Goal: Task Accomplishment & Management: Manage account settings

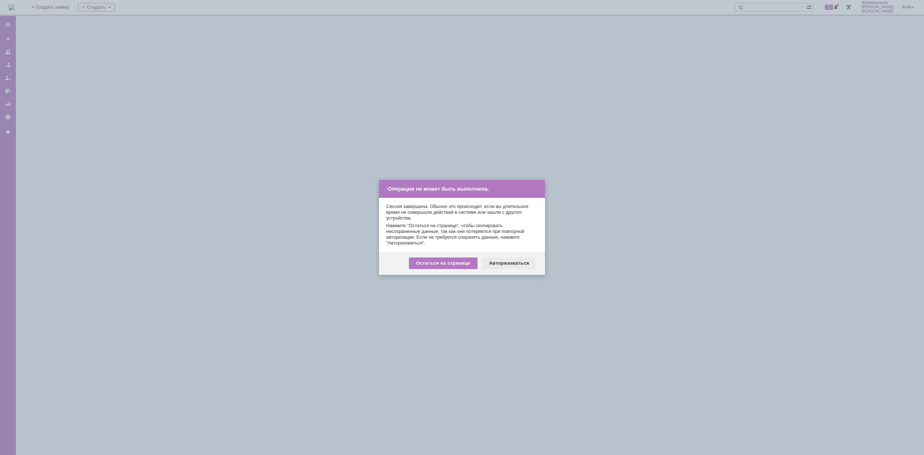
click at [509, 259] on div "Авторизоваться" at bounding box center [509, 263] width 55 height 12
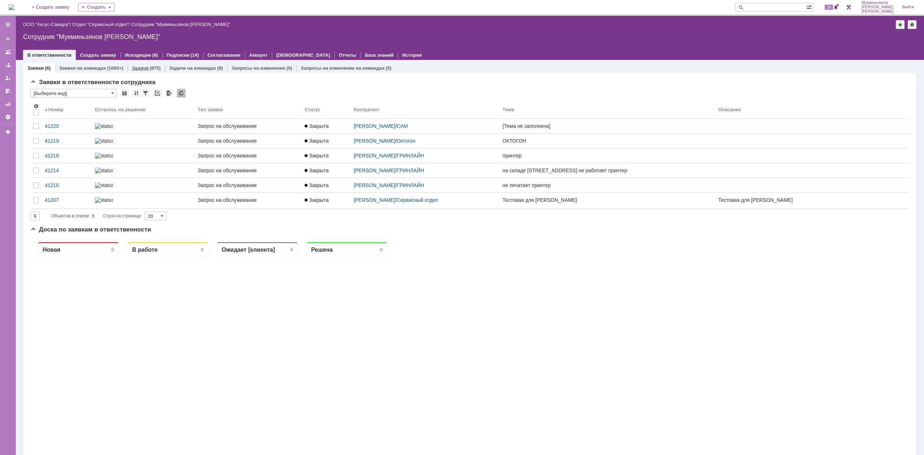
click at [142, 68] on link "Задачи" at bounding box center [140, 67] width 17 height 5
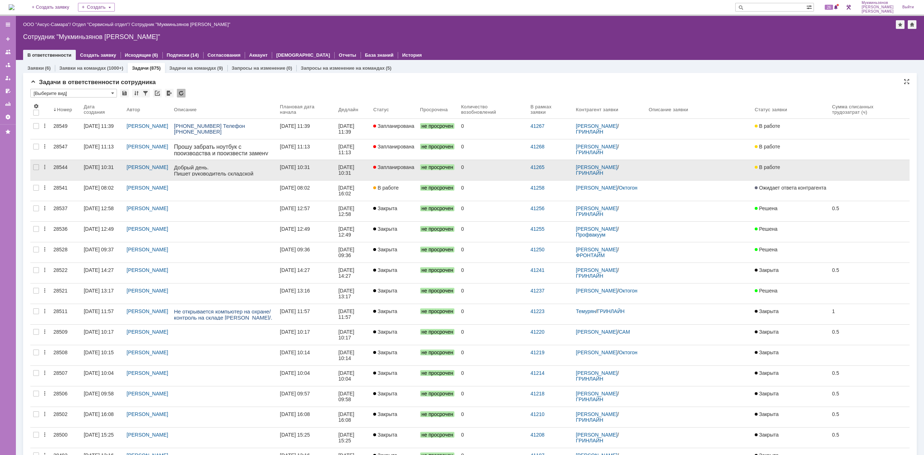
click at [388, 168] on span "Запланирована" at bounding box center [393, 167] width 41 height 6
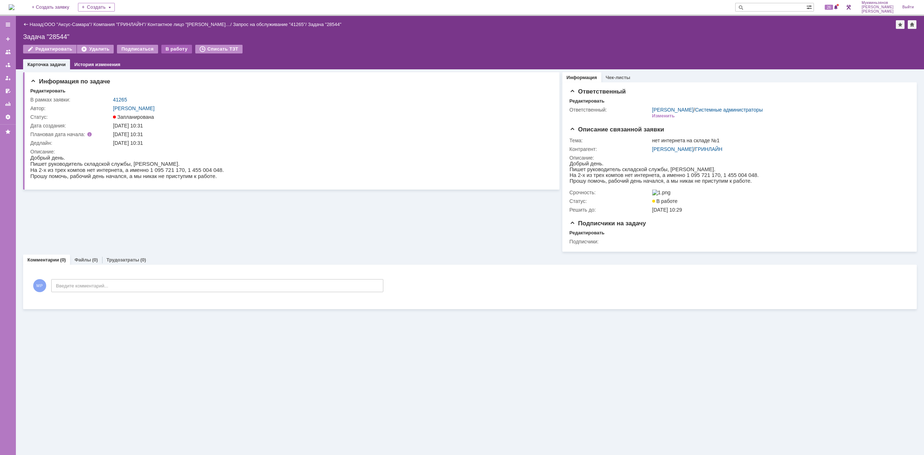
click at [164, 46] on div "В работу" at bounding box center [176, 49] width 31 height 9
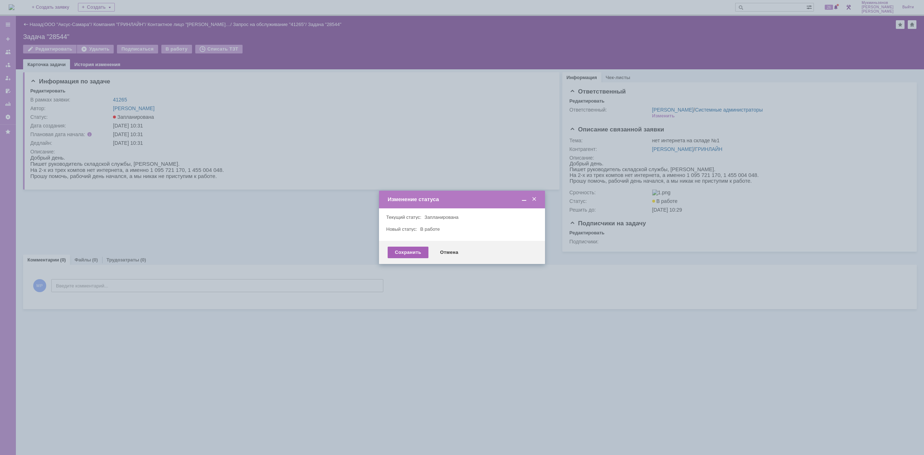
click at [403, 252] on div "Сохранить" at bounding box center [408, 253] width 41 height 12
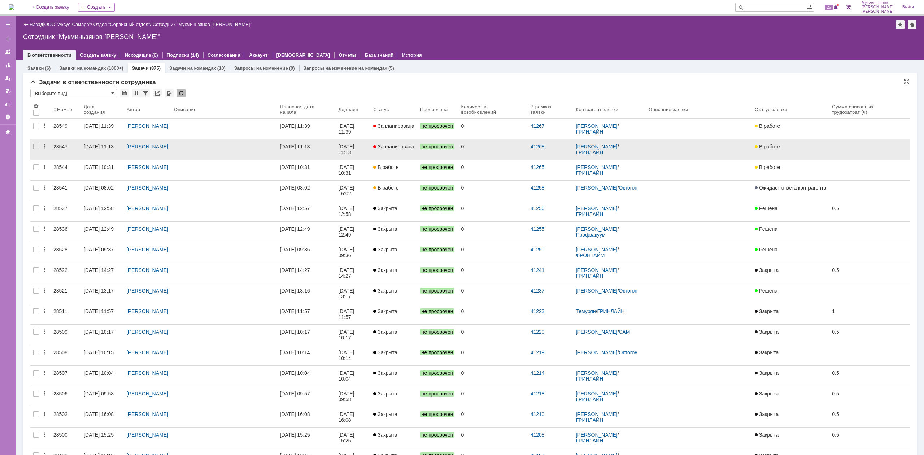
click at [273, 148] on div at bounding box center [224, 147] width 100 height 6
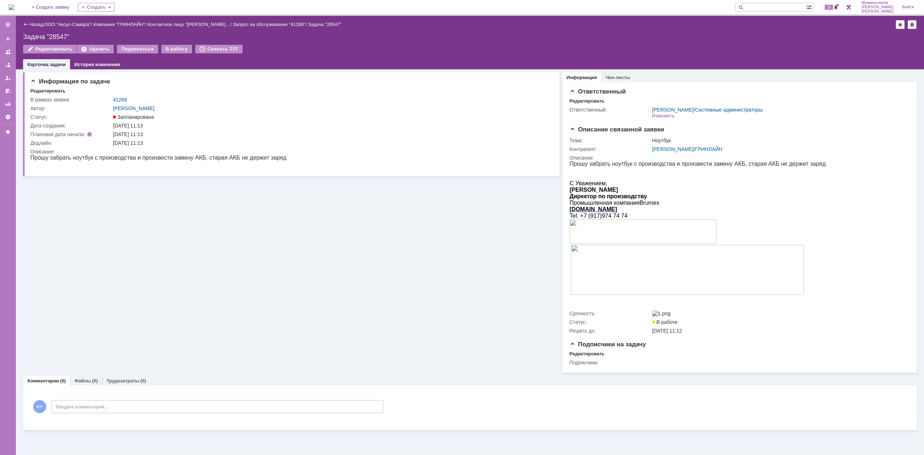
click at [165, 44] on div "Назад | ООО "Аксус-Самара" / Компания "ГРИНЛАЙН" / Контактное лицо "[PERSON_NAM…" at bounding box center [470, 42] width 909 height 53
click at [174, 48] on div "В работу" at bounding box center [176, 49] width 31 height 9
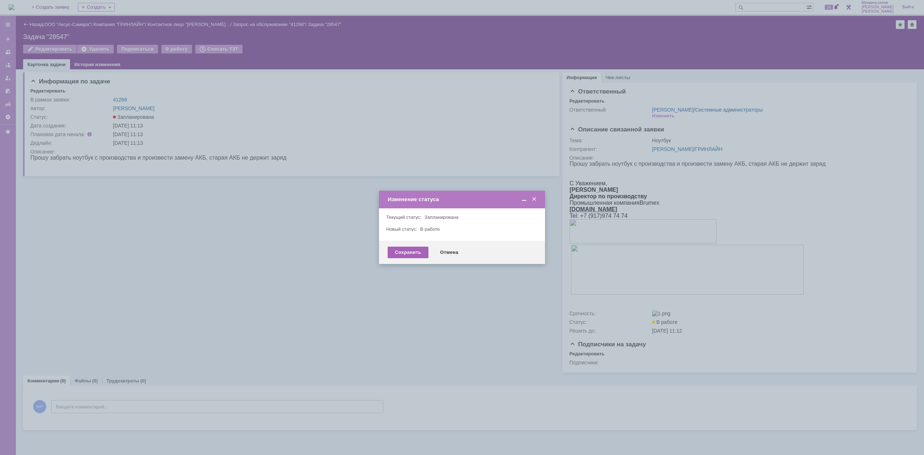
click at [402, 249] on div "Сохранить" at bounding box center [408, 253] width 41 height 12
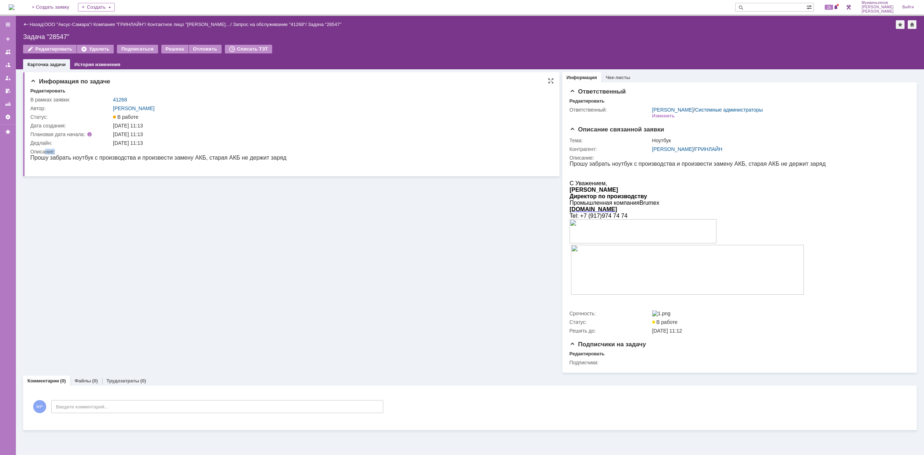
drag, startPoint x: 54, startPoint y: 153, endPoint x: 202, endPoint y: 153, distance: 148.4
click at [202, 153] on div "Описание:" at bounding box center [289, 152] width 518 height 6
click at [205, 154] on div "Описание:" at bounding box center [289, 152] width 518 height 6
drag, startPoint x: 271, startPoint y: 155, endPoint x: 96, endPoint y: 161, distance: 175.2
click at [96, 161] on html "Прошу забрать ноутбук с производства и произвести замену АКБ, старая АКБ не дер…" at bounding box center [289, 161] width 518 height 13
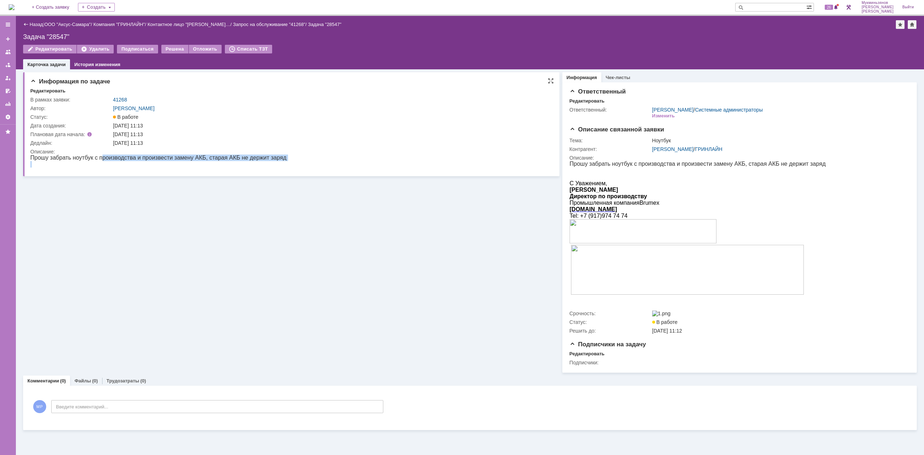
click at [96, 161] on p "Прошу забрать ноутбук с производства и произвести замену АКБ, старая АКБ не дер…" at bounding box center [158, 158] width 256 height 6
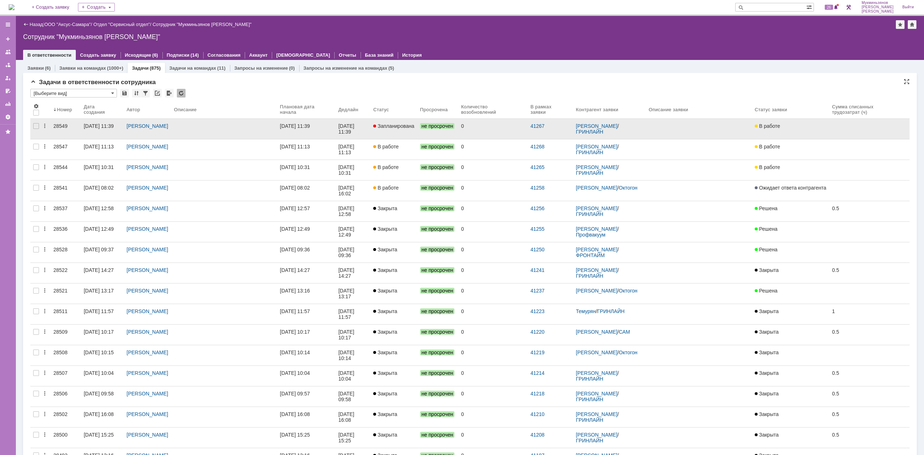
click at [289, 125] on div "[DATE] 11:39" at bounding box center [295, 126] width 30 height 6
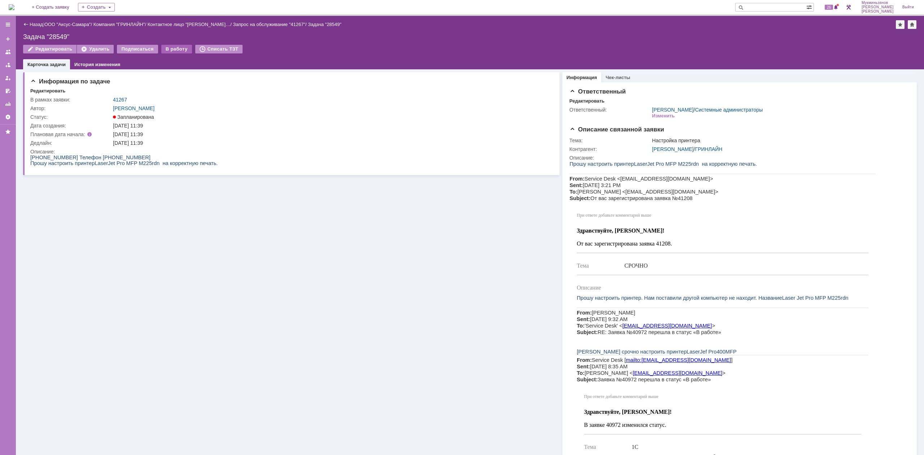
click at [164, 47] on div "В работу" at bounding box center [176, 49] width 31 height 9
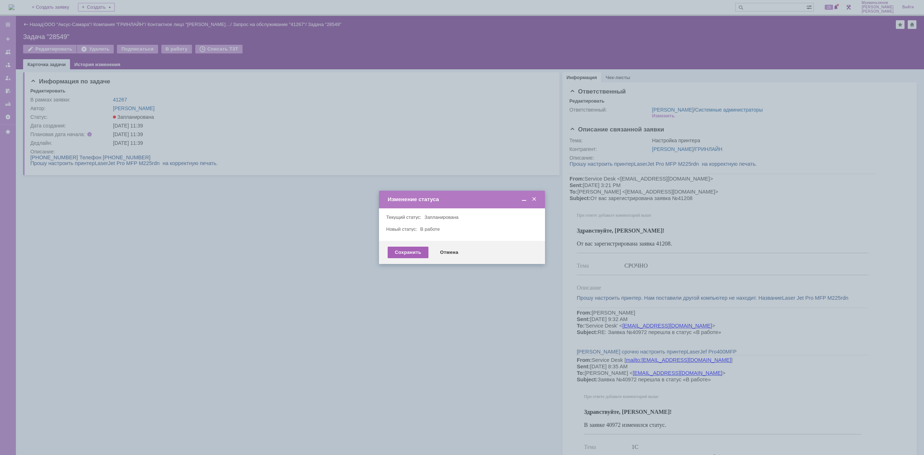
click at [405, 250] on div "Сохранить" at bounding box center [408, 253] width 41 height 12
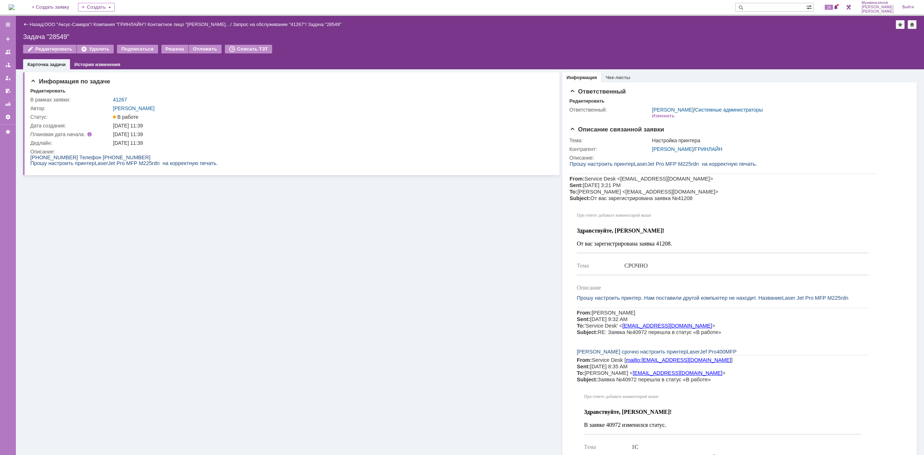
click at [13, 4] on img at bounding box center [12, 7] width 6 height 6
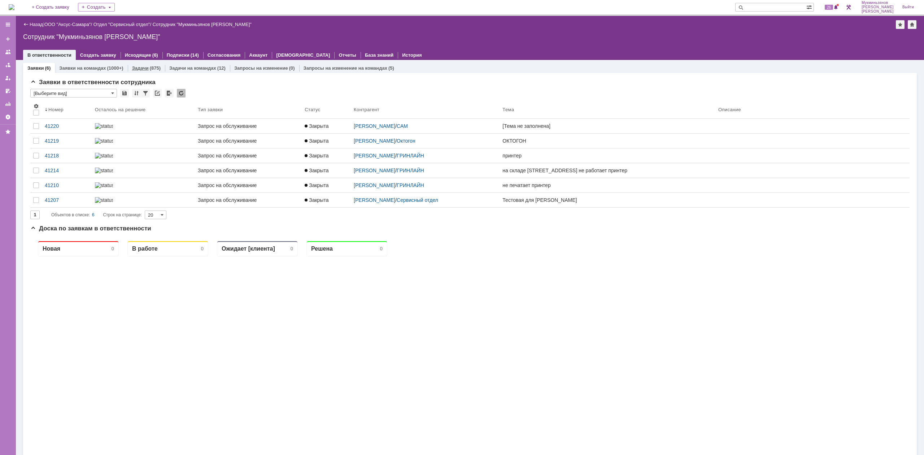
click at [147, 70] on div "Задачи (875)" at bounding box center [146, 68] width 29 height 5
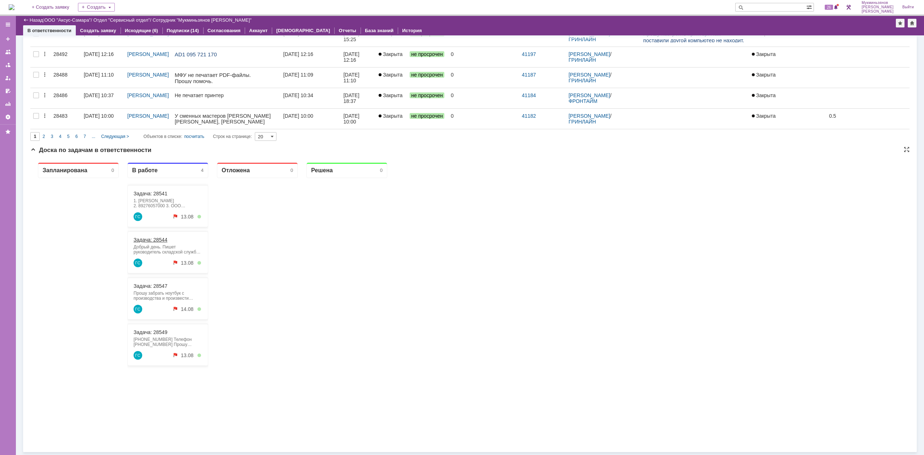
click at [159, 240] on link "Задача: 28544" at bounding box center [151, 240] width 34 height 6
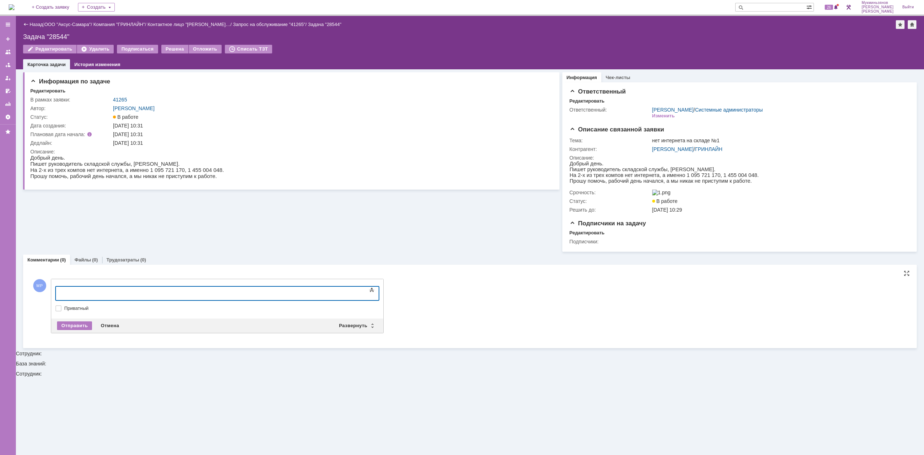
click at [166, 290] on div at bounding box center [114, 293] width 103 height 6
drag, startPoint x: 223, startPoint y: 290, endPoint x: 60, endPoint y: 586, distance: 337.8
click at [60, 296] on html "​Настроили интернет, проблема была с DHCP сервером" at bounding box center [114, 295] width 108 height 17
click at [111, 288] on body "​Настроили интернет, проблема была с DHCP сервером" at bounding box center [114, 295] width 108 height 17
drag, startPoint x: 111, startPoint y: 292, endPoint x: 91, endPoint y: 294, distance: 19.5
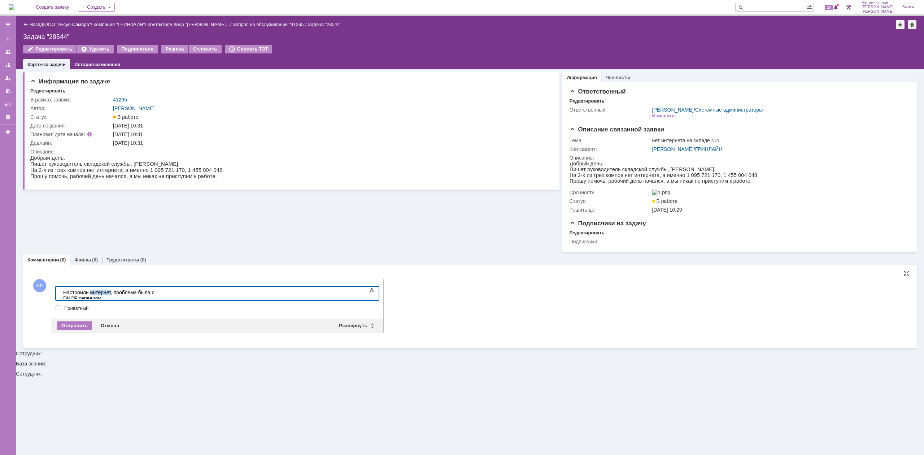
click at [91, 294] on div "​Настроили интернет, проблема была с DHCP сервером" at bounding box center [114, 296] width 103 height 12
click at [89, 293] on div "​Настроили интернет, проблема была с DHCP сервером" at bounding box center [114, 296] width 103 height 12
click at [129, 293] on div "Настроили работу интернет, проблема была с DHCP сервером" at bounding box center [114, 296] width 103 height 12
click at [82, 325] on div "Отправить" at bounding box center [74, 325] width 35 height 9
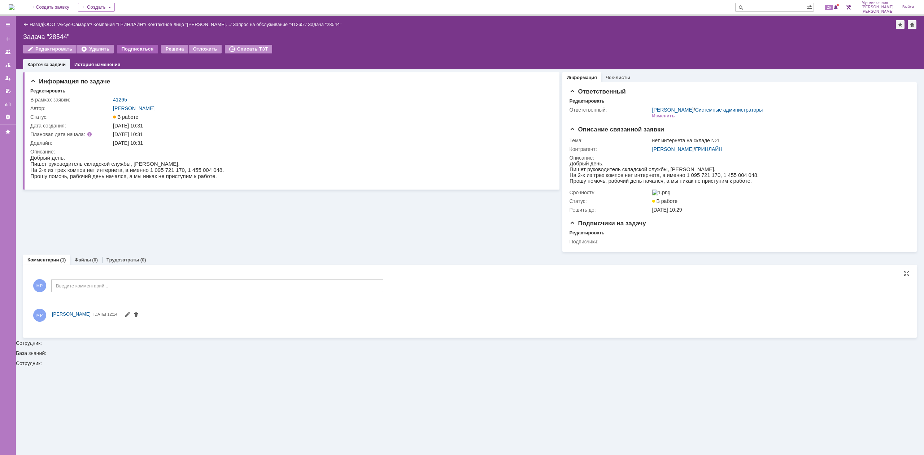
click at [138, 45] on div "Подписаться" at bounding box center [137, 49] width 41 height 9
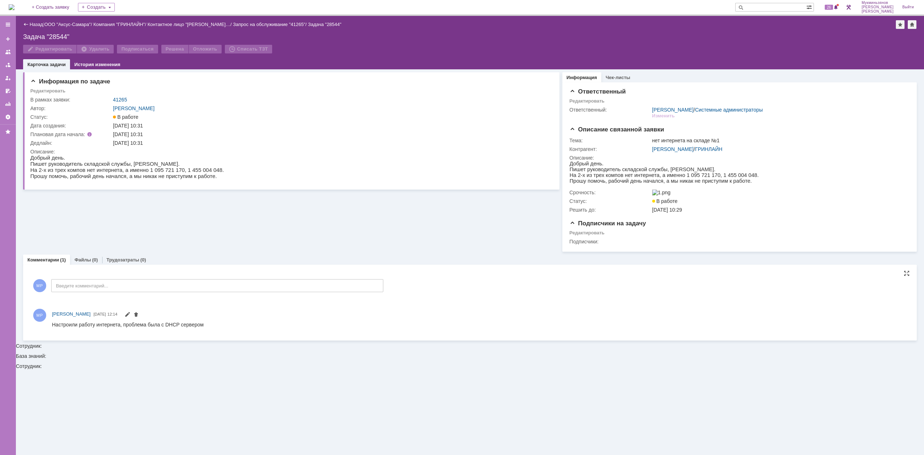
drag, startPoint x: 138, startPoint y: 45, endPoint x: 144, endPoint y: 35, distance: 11.9
click at [144, 35] on div "Назад | ООО "Аксус-Самара" / Компания "ГРИНЛАЙН" / Контактное лицо "[PERSON_NAM…" at bounding box center [470, 42] width 909 height 53
click at [158, 51] on div "Решена" at bounding box center [171, 49] width 27 height 9
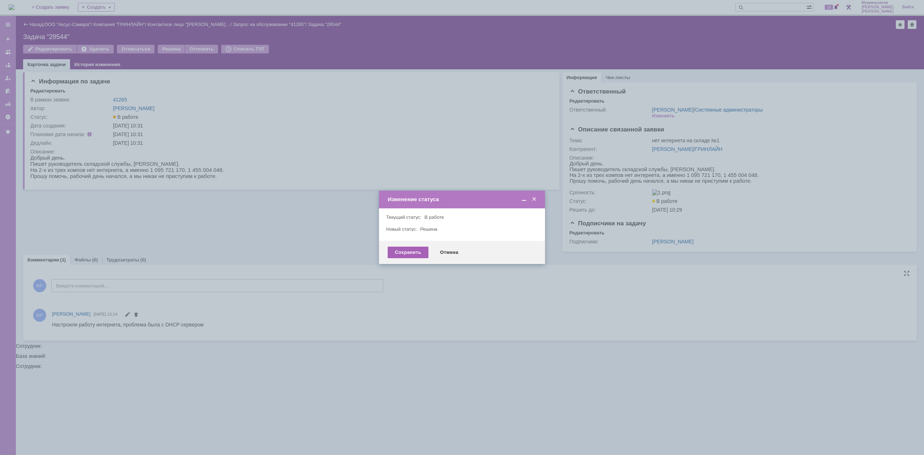
click at [399, 249] on div "Сохранить" at bounding box center [408, 253] width 41 height 12
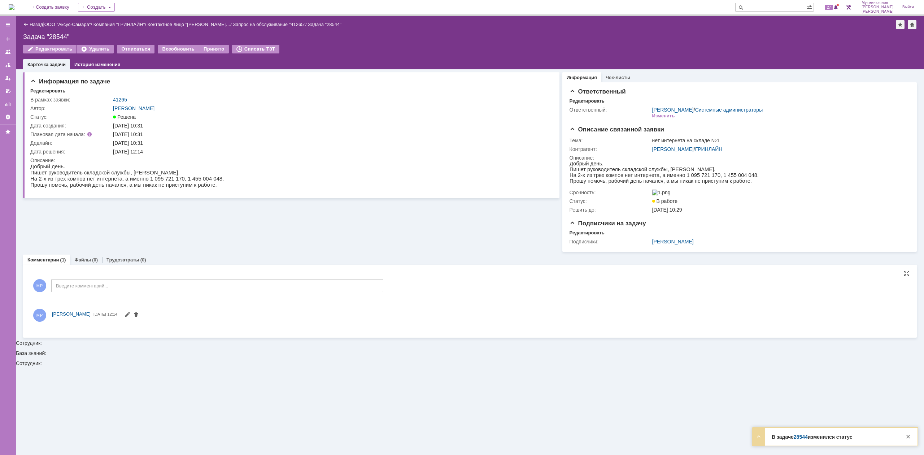
click at [14, 8] on img at bounding box center [12, 7] width 6 height 6
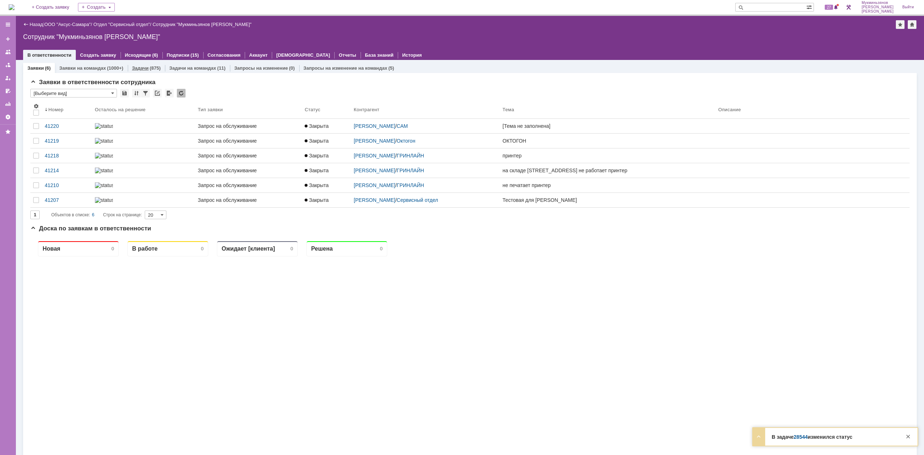
click at [153, 67] on div "(875)" at bounding box center [155, 67] width 11 height 5
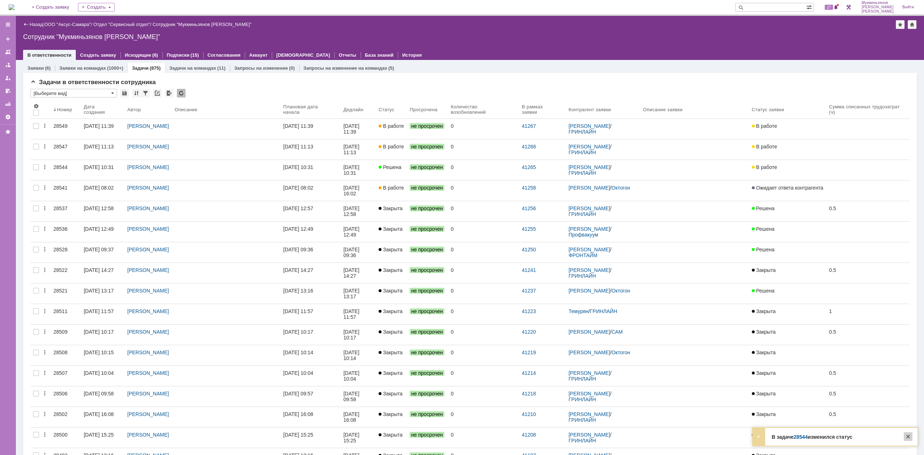
click at [912, 435] on div at bounding box center [908, 436] width 9 height 9
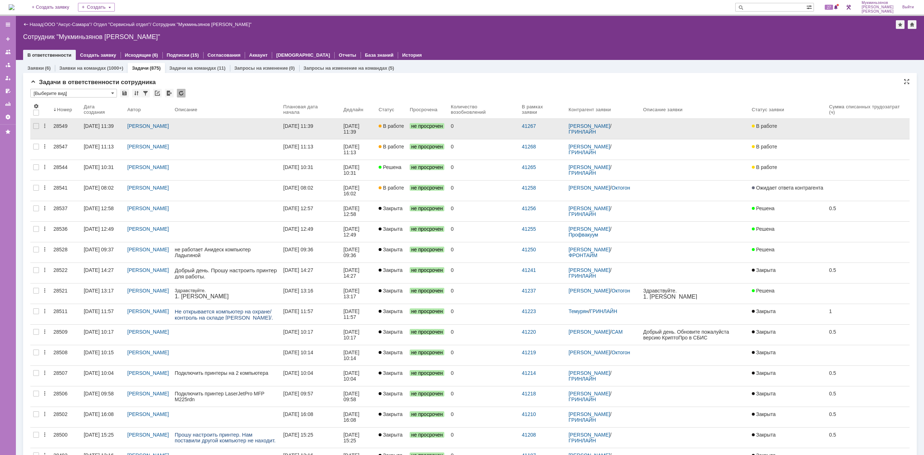
click at [391, 133] on link "В работе" at bounding box center [391, 129] width 31 height 20
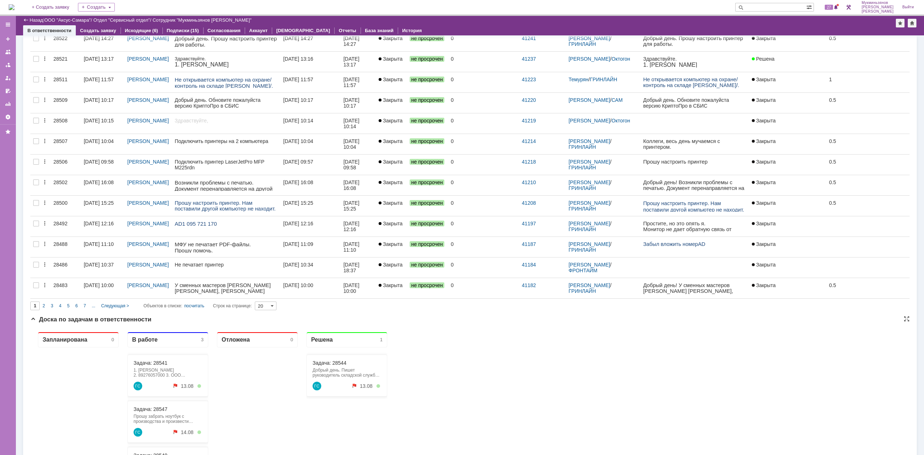
drag, startPoint x: 242, startPoint y: 386, endPoint x: 272, endPoint y: 543, distance: 159.6
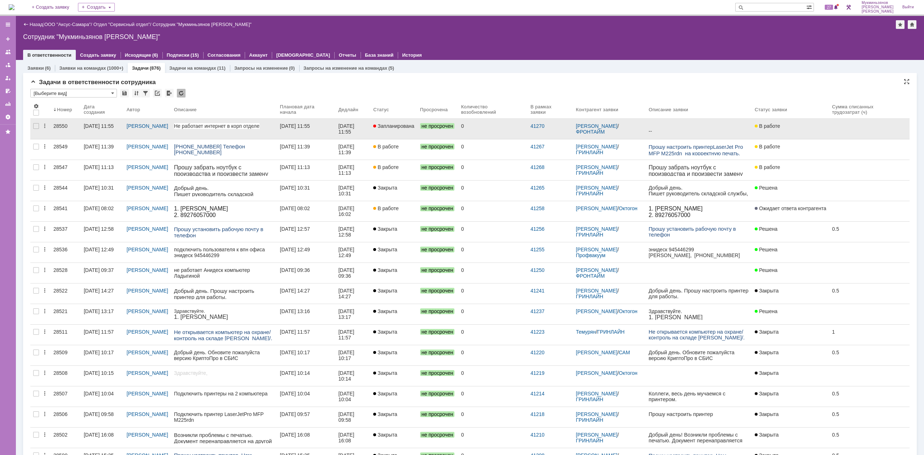
click at [344, 127] on div "[DATE] 11:55" at bounding box center [346, 129] width 17 height 12
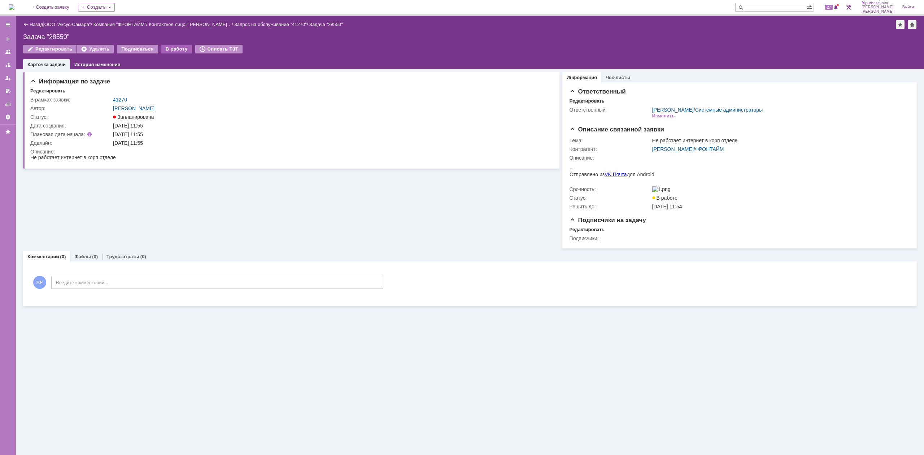
click at [166, 48] on div "В работу" at bounding box center [176, 49] width 31 height 9
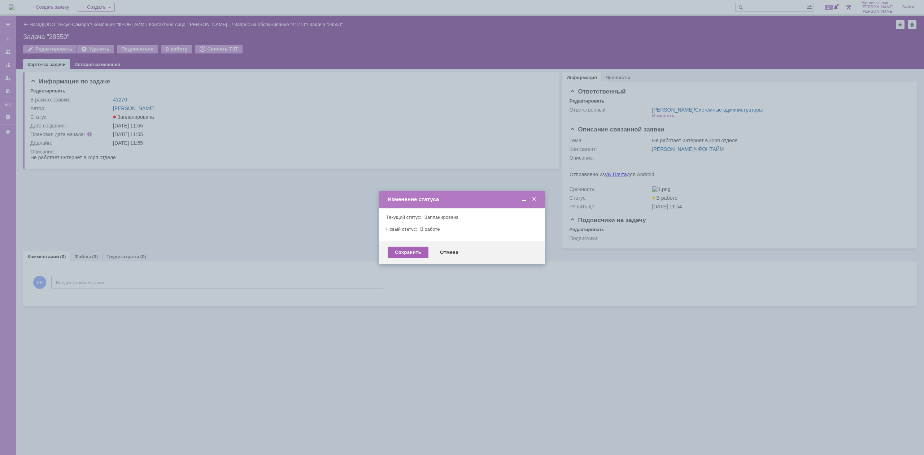
click at [399, 257] on div "Сохранить" at bounding box center [408, 253] width 41 height 12
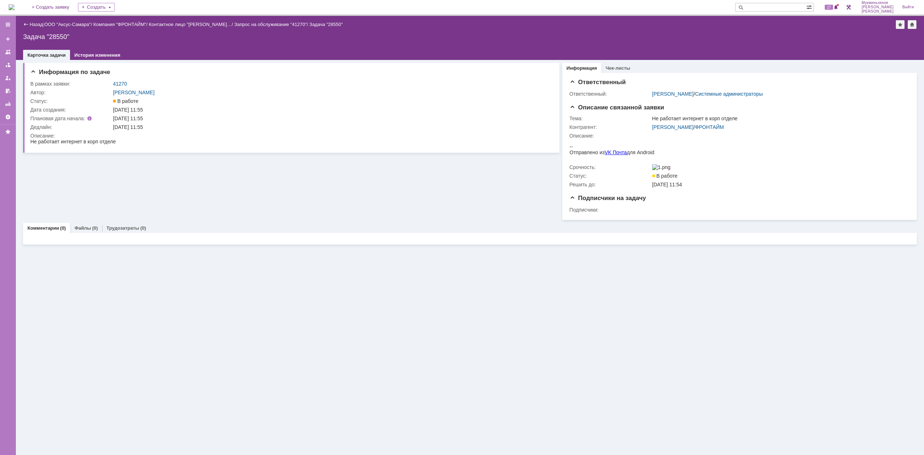
click at [14, 8] on img at bounding box center [12, 7] width 6 height 6
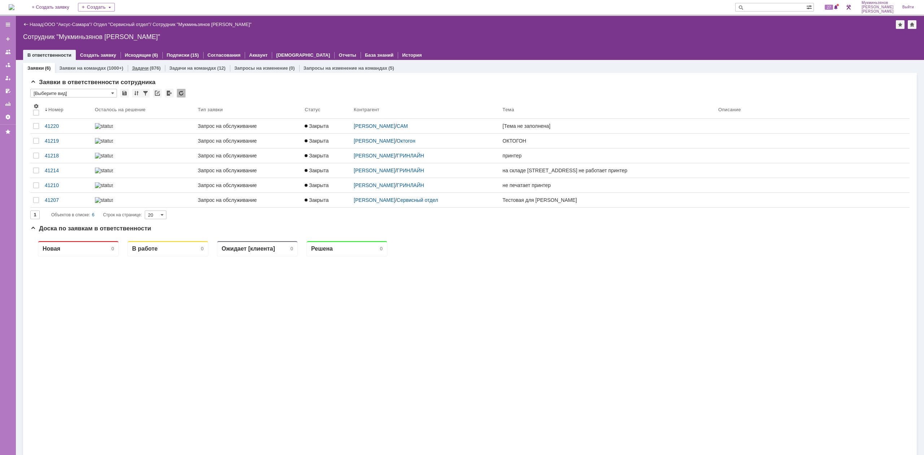
click at [155, 70] on div "(876)" at bounding box center [155, 67] width 11 height 5
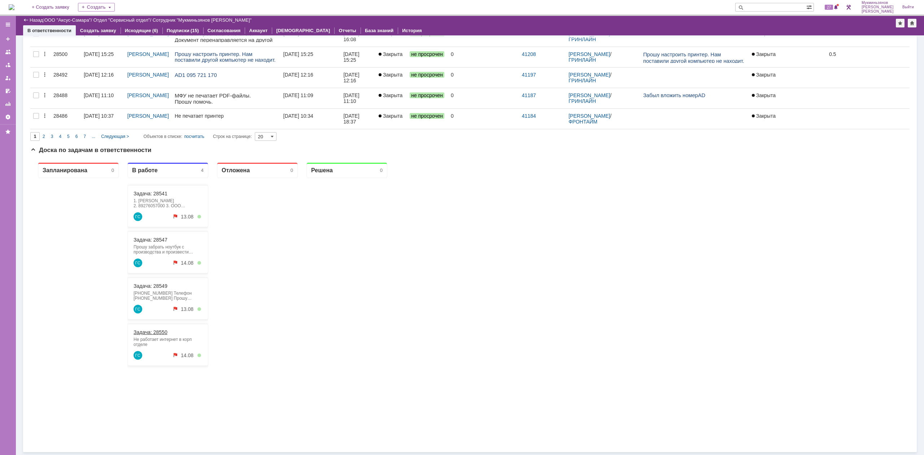
click at [146, 332] on link "Задача: 28550" at bounding box center [151, 332] width 34 height 6
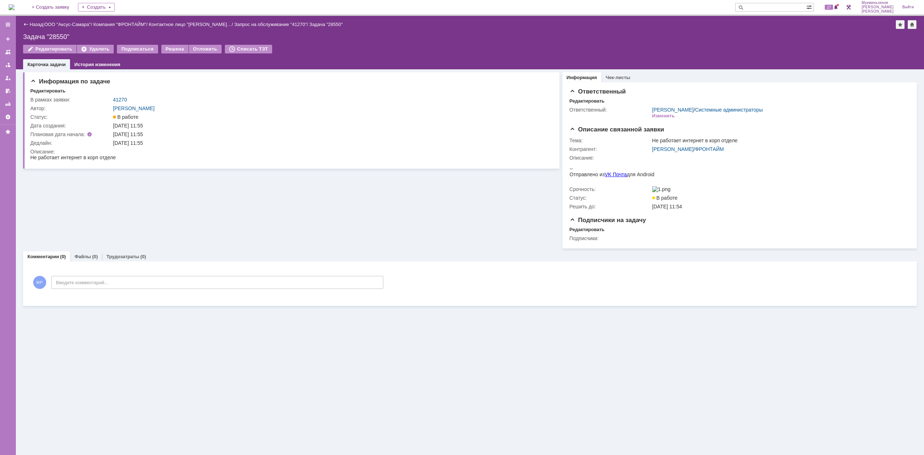
click at [6, 4] on div "На домашнюю + Создать заявку Создать 27 Мукминьзянов [PERSON_NAME]" at bounding box center [462, 8] width 924 height 16
click at [14, 6] on img at bounding box center [12, 7] width 6 height 6
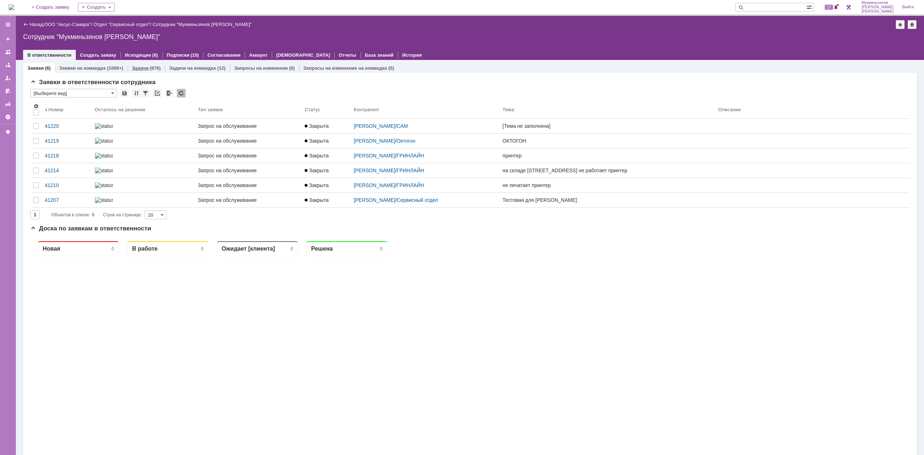
click at [132, 65] on link "Задачи" at bounding box center [140, 67] width 17 height 5
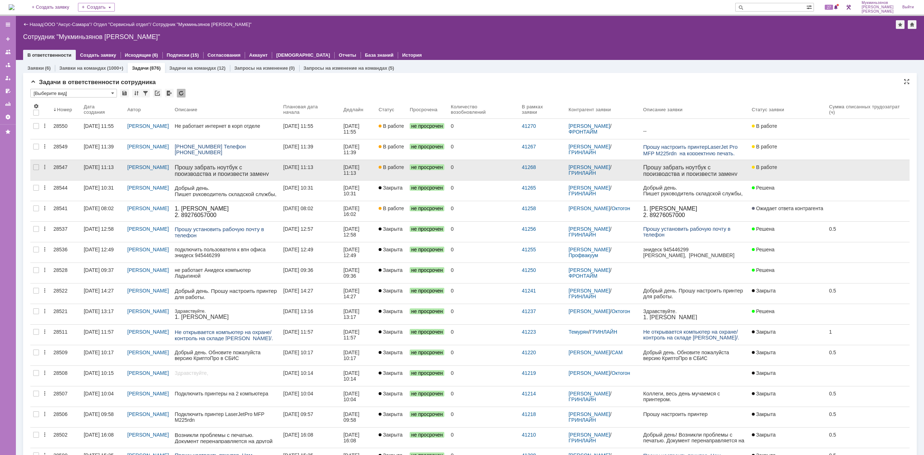
click at [363, 175] on div "[DATE] 11:13" at bounding box center [358, 170] width 30 height 12
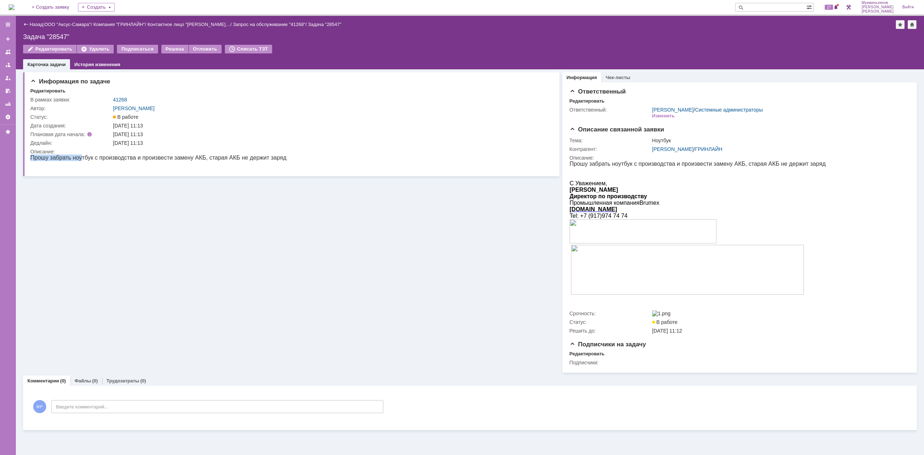
drag, startPoint x: 84, startPoint y: 155, endPoint x: 247, endPoint y: 152, distance: 163.6
click at [247, 155] on html "Прошу забрать ноутбук с производства и произвести замену АКБ, старая АКБ не дер…" at bounding box center [289, 161] width 518 height 13
click at [258, 158] on p "Прошу забрать ноутбук с производства и произвести замену АКБ, старая АКБ не дер…" at bounding box center [158, 158] width 256 height 6
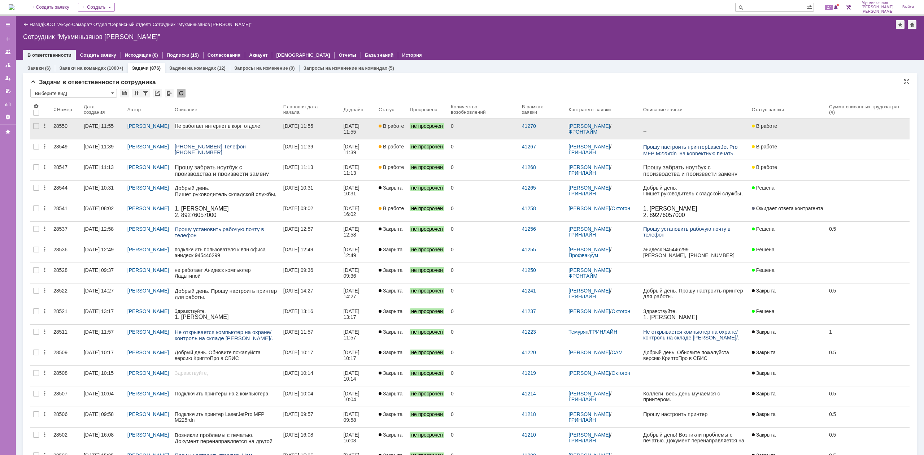
click at [361, 127] on div "[DATE] 11:55" at bounding box center [351, 129] width 17 height 12
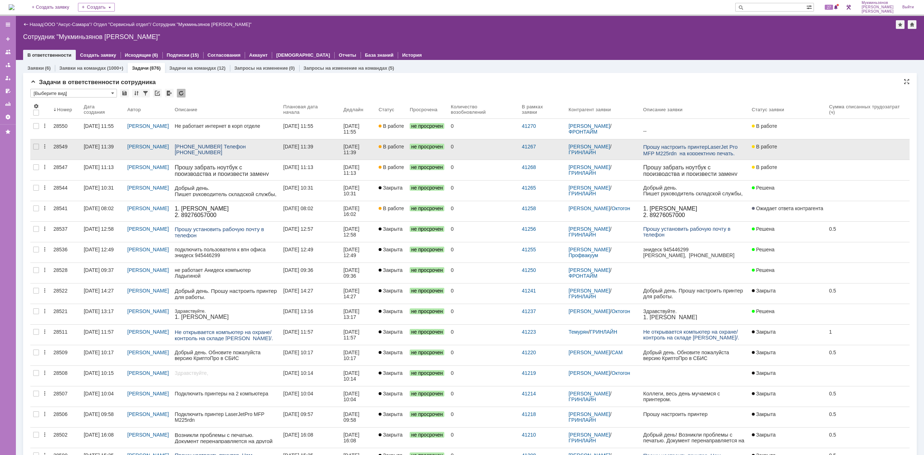
click at [396, 149] on span "В работе" at bounding box center [391, 147] width 25 height 6
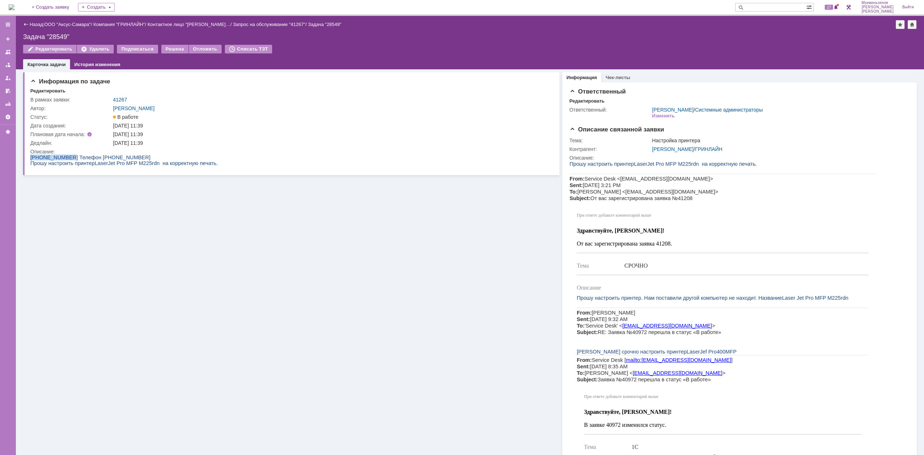
drag, startPoint x: 60, startPoint y: 156, endPoint x: 25, endPoint y: 156, distance: 34.3
click at [30, 156] on html "[PHONE_NUMBER] Телефон 89279074025 Прошу настроить принтер LaserJet Pro MFP M 2…" at bounding box center [289, 161] width 518 height 12
drag, startPoint x: 8, startPoint y: -1, endPoint x: 29, endPoint y: 156, distance: 158.9
drag, startPoint x: 29, startPoint y: 156, endPoint x: 59, endPoint y: 131, distance: 39.4
click at [59, 131] on div "Плановая дата начала:" at bounding box center [66, 134] width 73 height 6
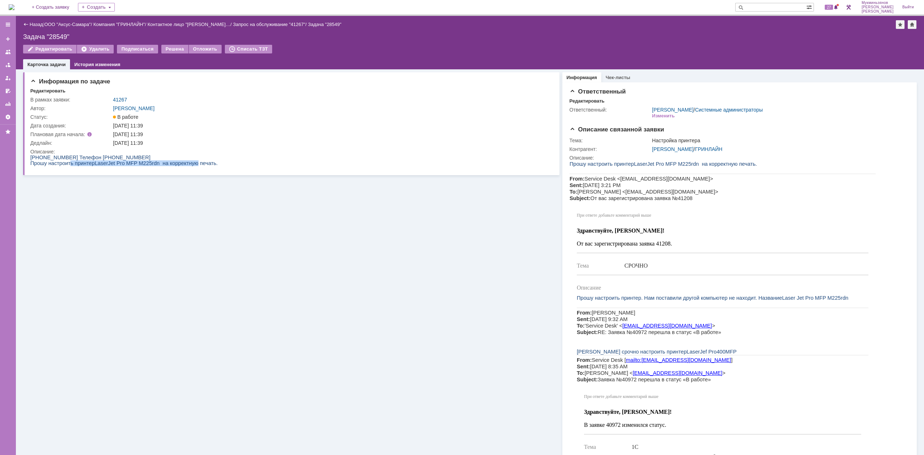
drag, startPoint x: 67, startPoint y: 165, endPoint x: 182, endPoint y: 161, distance: 115.6
click at [182, 161] on span "Прошу настроить принтер LaserJet Pro MFP M 225 rdn на корректную печать." at bounding box center [123, 163] width 187 height 6
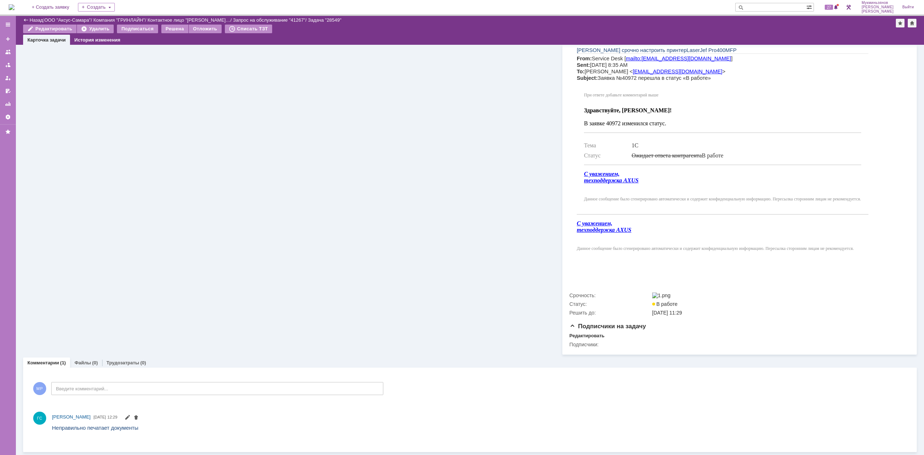
scroll to position [279, 0]
drag, startPoint x: 200, startPoint y: 204, endPoint x: 103, endPoint y: 409, distance: 226.1
drag, startPoint x: 103, startPoint y: 409, endPoint x: 35, endPoint y: 279, distance: 146.2
click at [35, 279] on div "Информация по задаче Редактировать В рамках заявки: 41267 Автор: Галстьян Степа…" at bounding box center [291, 61] width 537 height 587
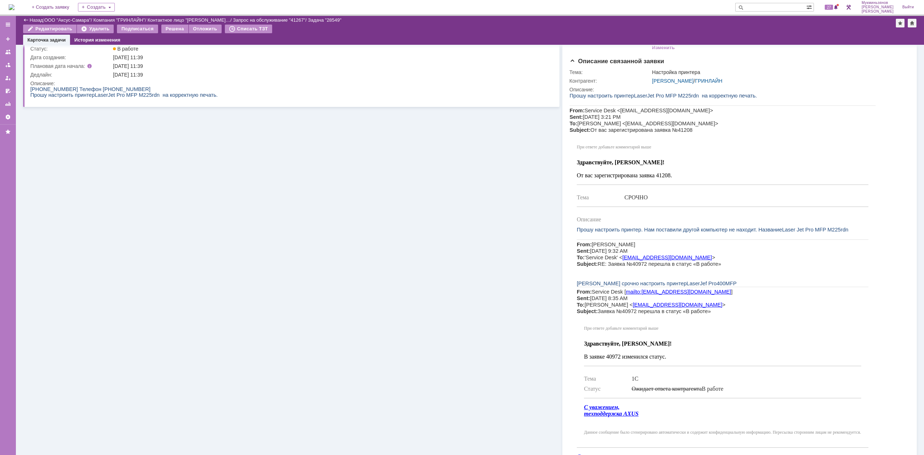
scroll to position [0, 0]
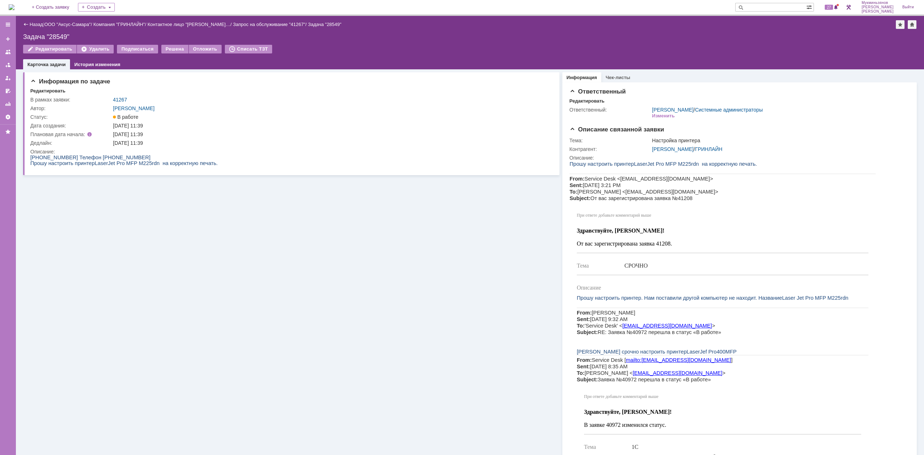
click at [14, 4] on img at bounding box center [12, 7] width 6 height 6
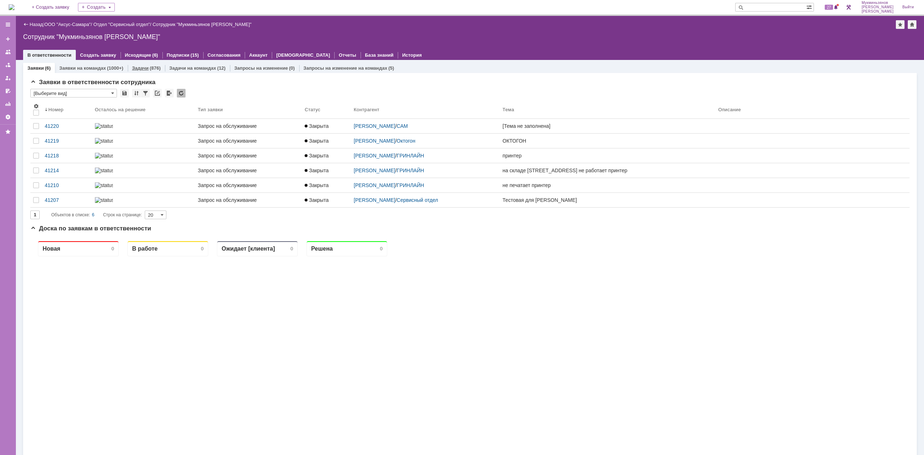
click at [140, 71] on div "Задачи (876)" at bounding box center [146, 68] width 37 height 10
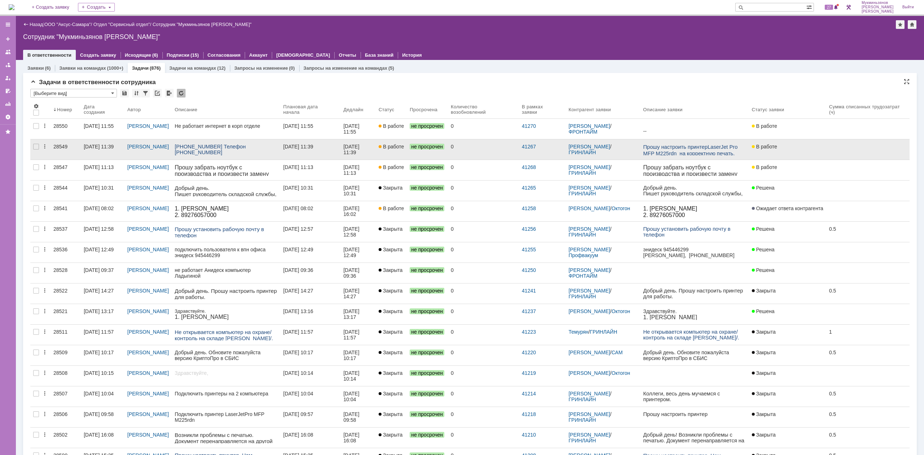
click at [307, 147] on div "[DATE] 11:39" at bounding box center [298, 147] width 30 height 6
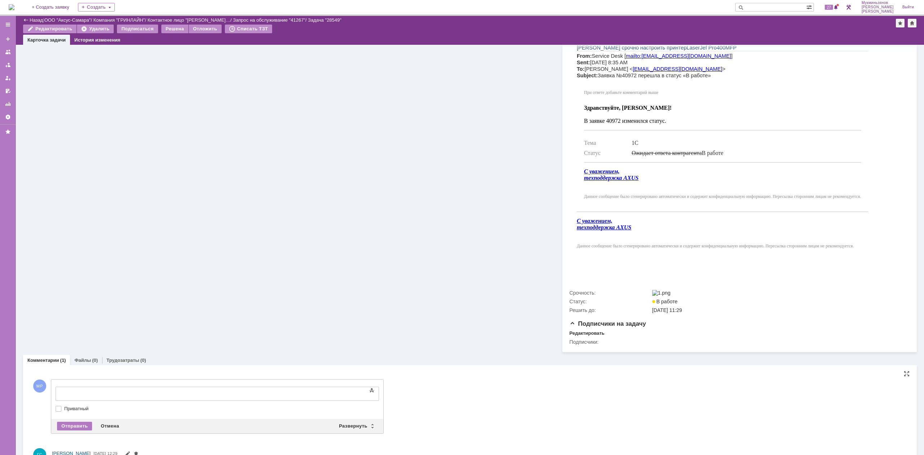
click at [147, 404] on div at bounding box center [218, 403] width 324 height 5
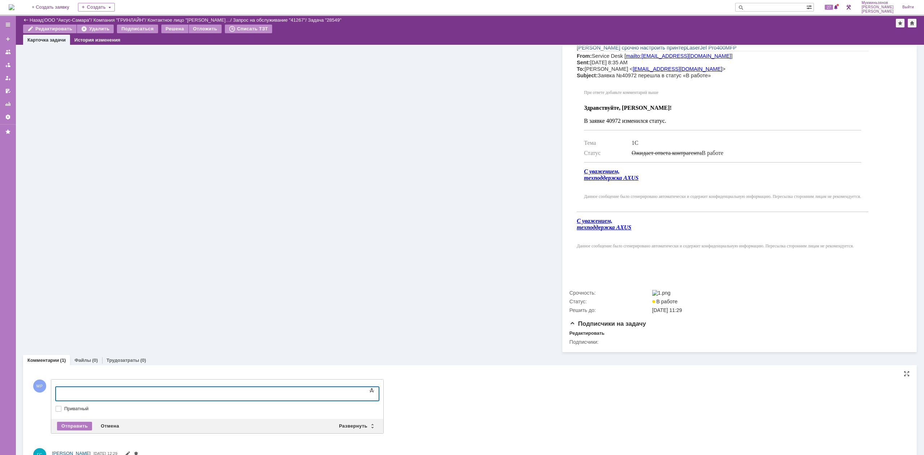
click at [153, 395] on div at bounding box center [114, 393] width 103 height 6
drag, startPoint x: 154, startPoint y: 390, endPoint x: 55, endPoint y: 395, distance: 98.7
click at [60, 395] on html "Поменяли настройки печати" at bounding box center [114, 393] width 108 height 12
copy div "Поменяли настройки печати"
click at [72, 430] on div "Отправить" at bounding box center [74, 426] width 35 height 9
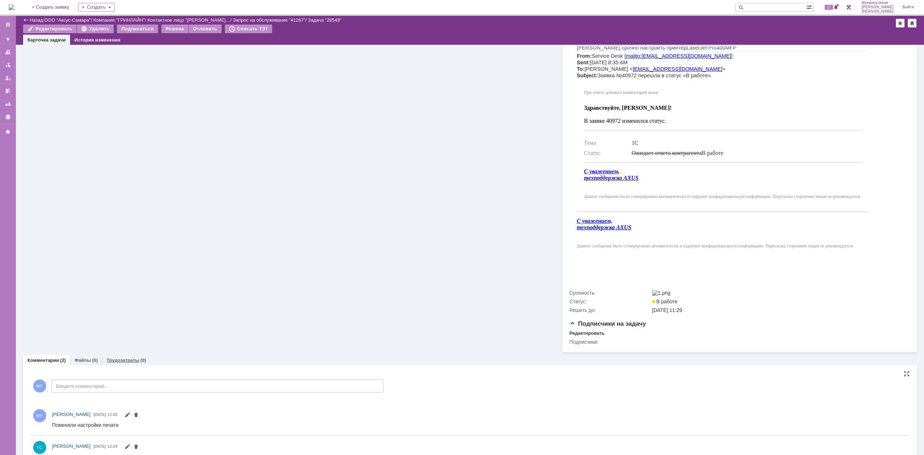
click at [122, 361] on link "Трудозатраты" at bounding box center [123, 359] width 33 height 5
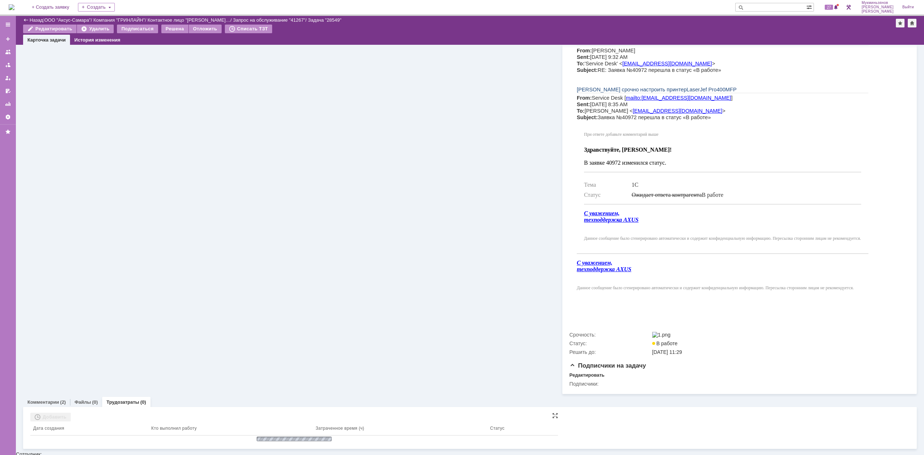
scroll to position [230, 0]
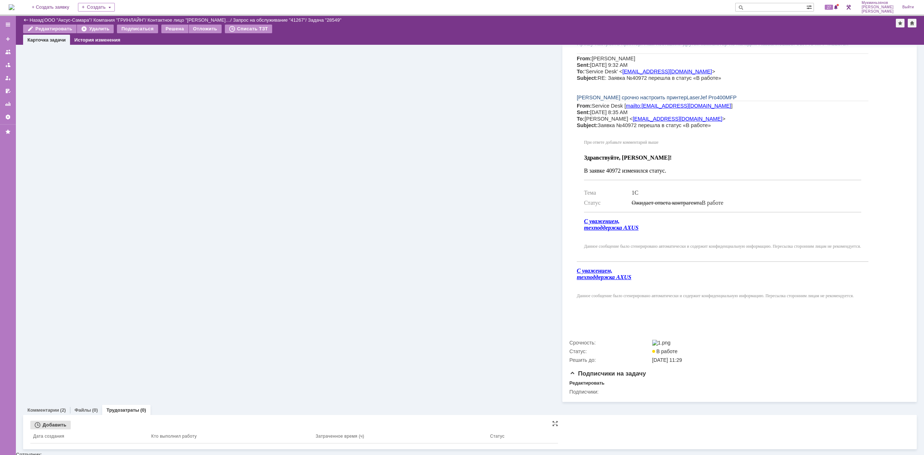
click at [51, 424] on div "Добавить" at bounding box center [50, 425] width 40 height 9
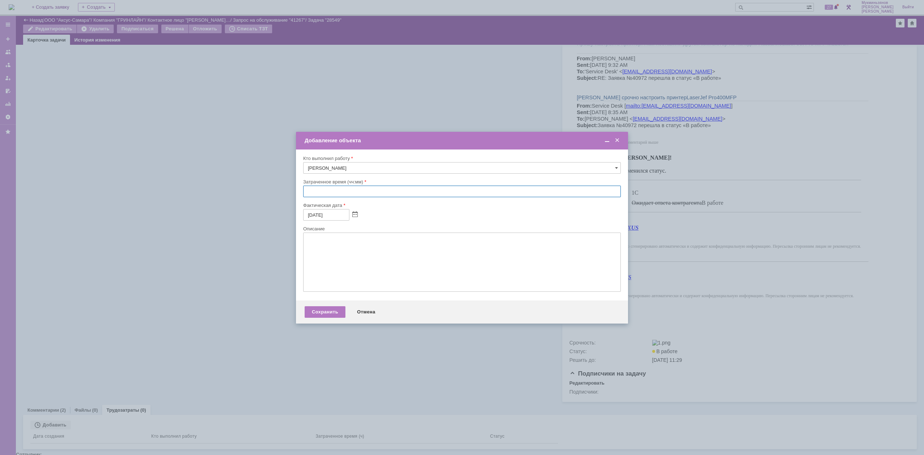
click at [388, 192] on input "text" at bounding box center [462, 192] width 318 height 12
type input "00:30"
click at [370, 282] on textarea at bounding box center [462, 262] width 318 height 59
drag, startPoint x: 370, startPoint y: 282, endPoint x: 317, endPoint y: 265, distance: 55.4
click at [317, 265] on textarea at bounding box center [462, 262] width 318 height 59
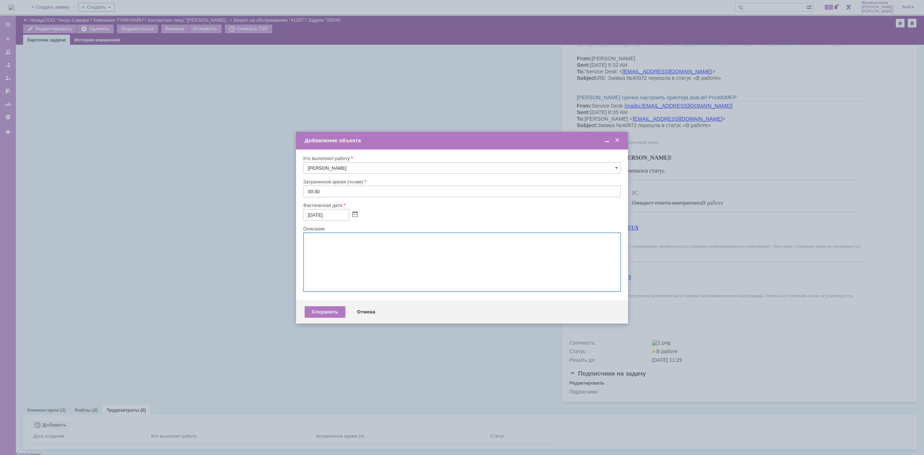
paste textarea "Поменяли настройки печати"
type textarea "Поменяли настройки печати"
click at [316, 306] on div "Сохранить" at bounding box center [325, 312] width 41 height 12
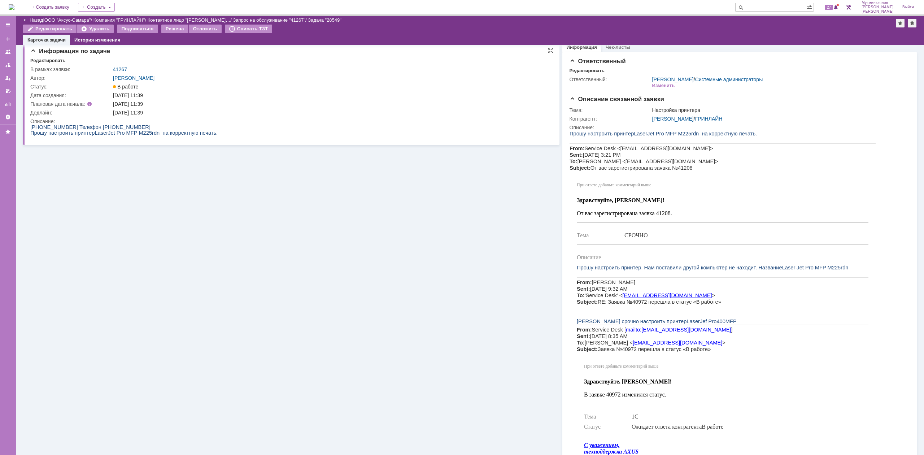
scroll to position [0, 0]
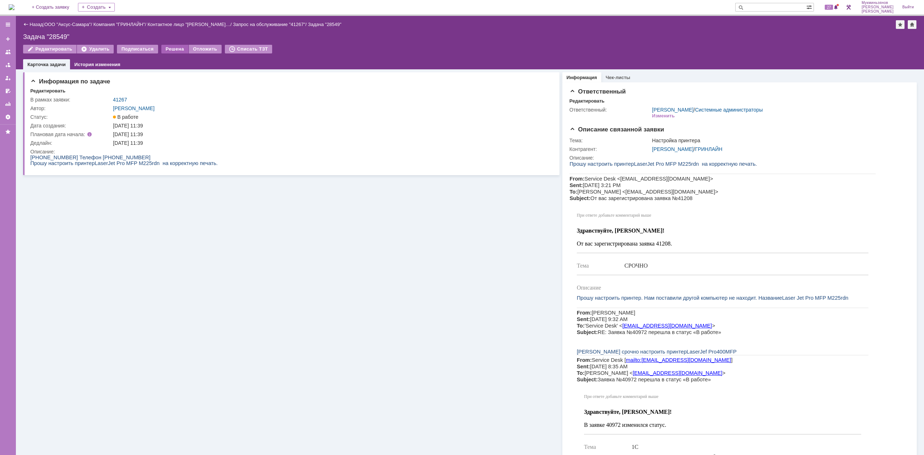
click at [178, 45] on div "Решена" at bounding box center [174, 49] width 27 height 9
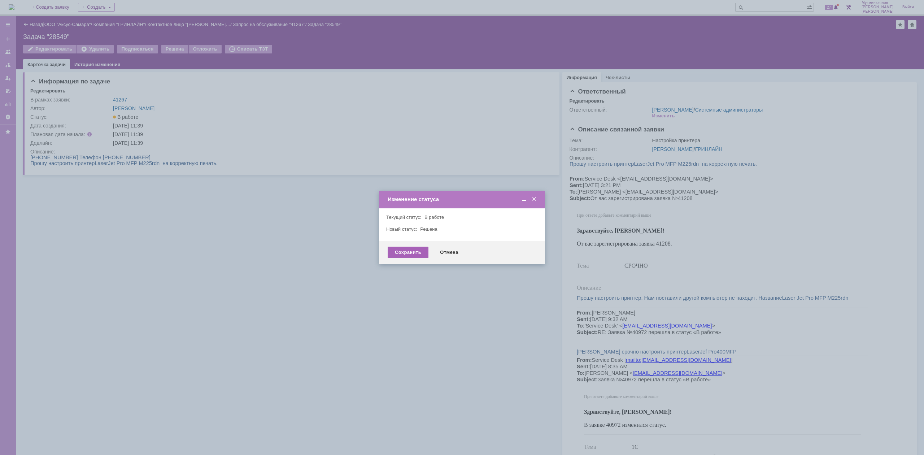
click at [405, 253] on div "Сохранить" at bounding box center [408, 253] width 41 height 12
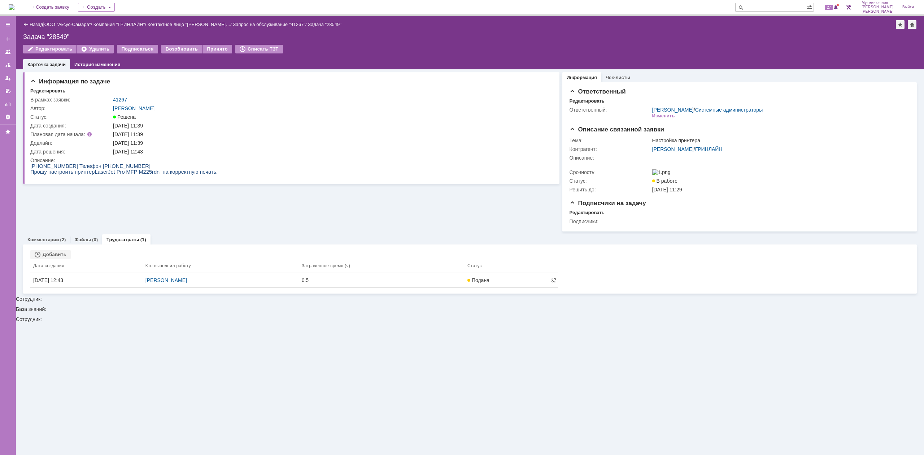
click at [14, 4] on img at bounding box center [12, 7] width 6 height 6
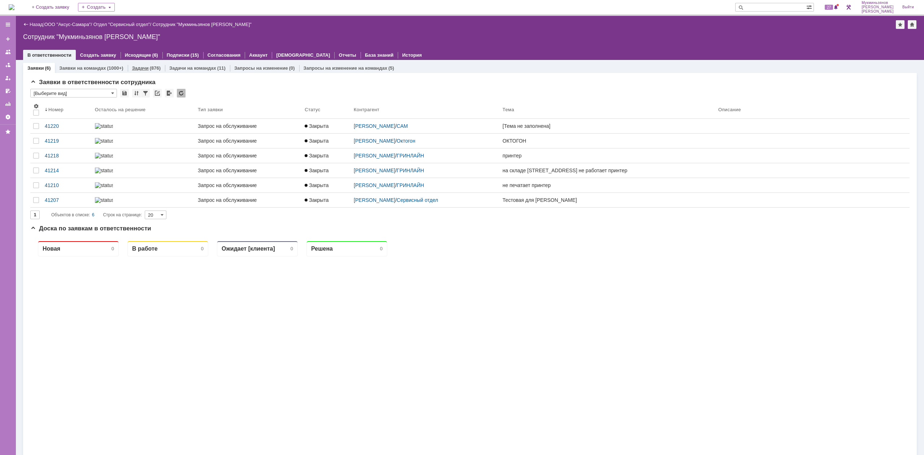
click at [144, 66] on link "Задачи" at bounding box center [140, 67] width 17 height 5
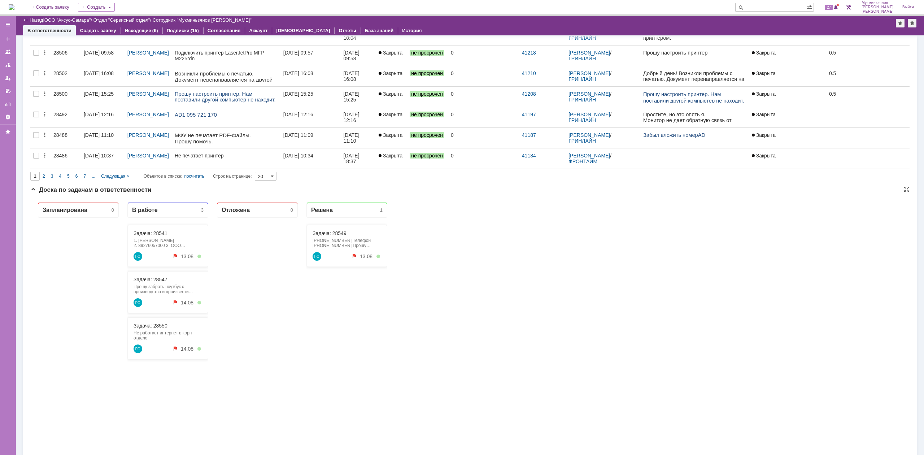
click at [142, 326] on link "Задача: 28550" at bounding box center [151, 326] width 34 height 6
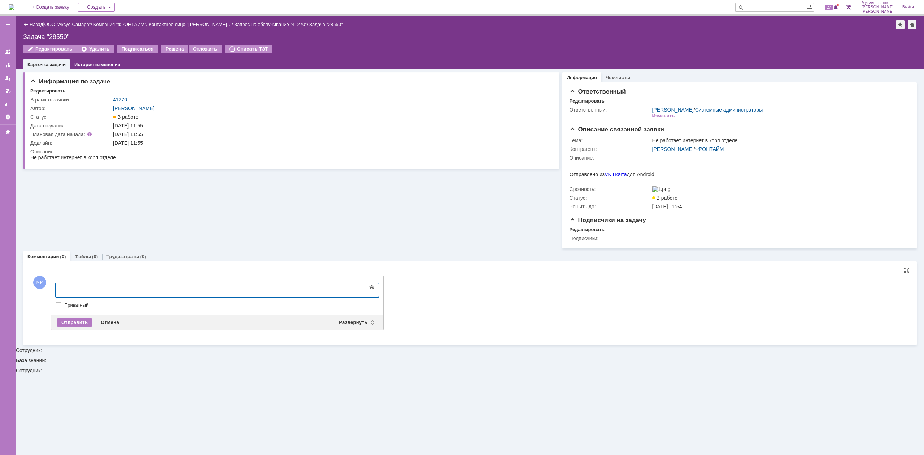
click at [169, 284] on body at bounding box center [114, 289] width 108 height 12
drag, startPoint x: 295, startPoint y: 285, endPoint x: 4, endPoint y: 271, distance: 291.4
click at [60, 283] on html "Интернет работал, не работало только сетевое хранилище. Включили sylonogy, все …" at bounding box center [114, 294] width 108 height 23
copy div "Интернет работал, не работало только сетевое хранилище. Включили sylonogy, все …"
click at [82, 326] on div "Отправить" at bounding box center [74, 322] width 35 height 9
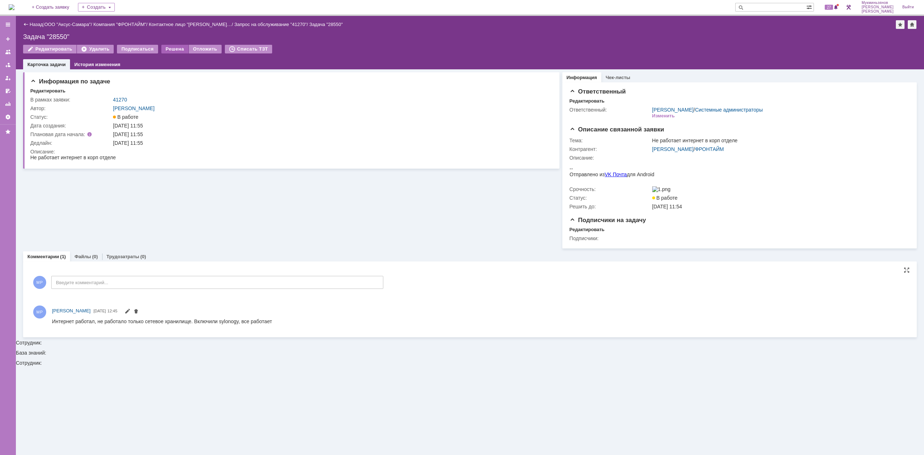
click at [172, 51] on div "Решена" at bounding box center [174, 49] width 27 height 9
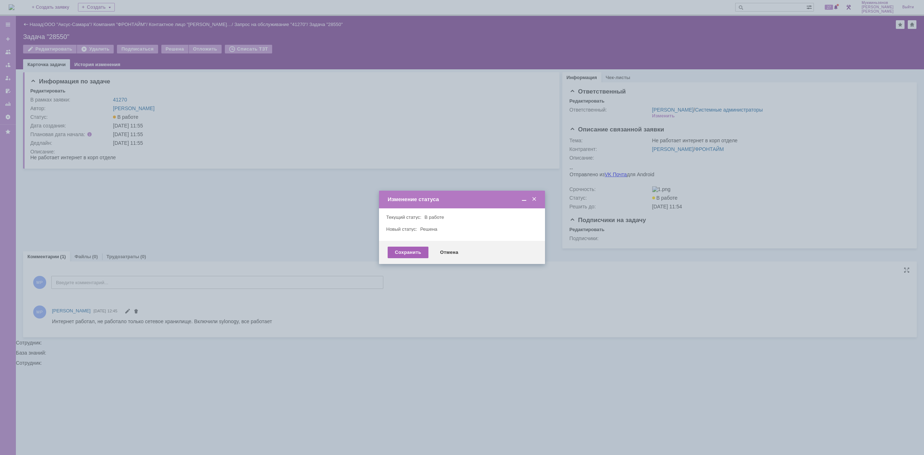
click at [418, 248] on div "Сохранить" at bounding box center [408, 253] width 41 height 12
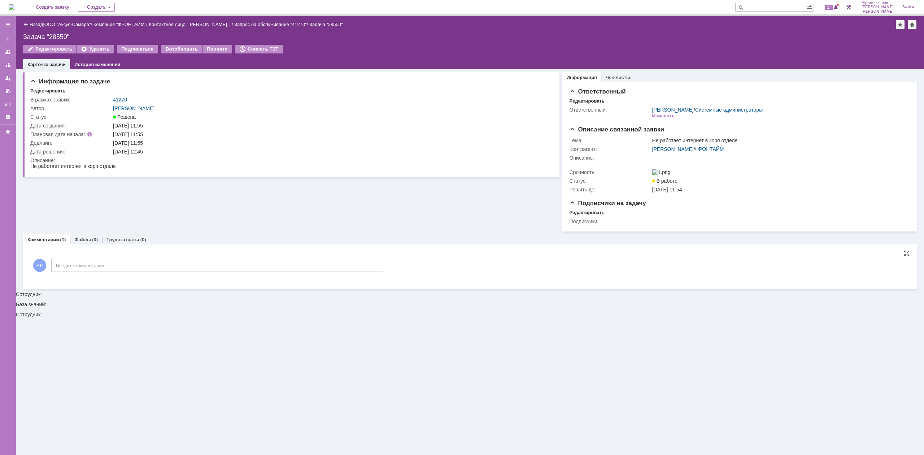
click at [14, 4] on img at bounding box center [12, 7] width 6 height 6
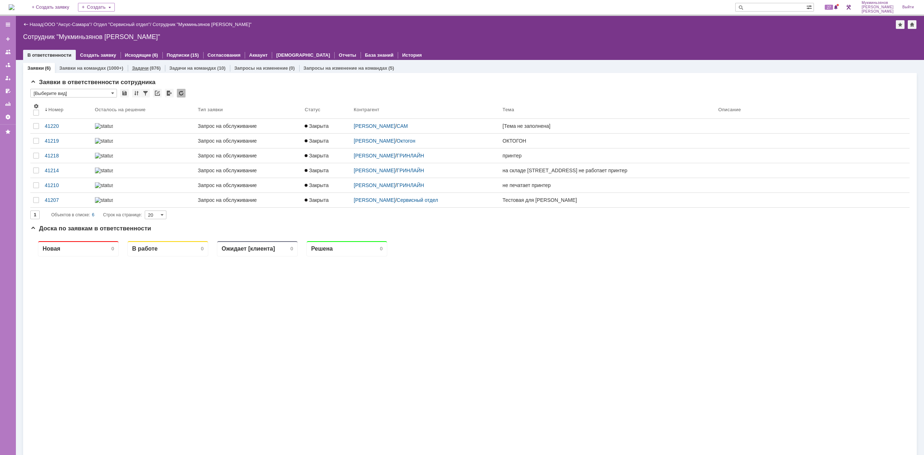
click at [150, 69] on div "(876)" at bounding box center [155, 67] width 11 height 5
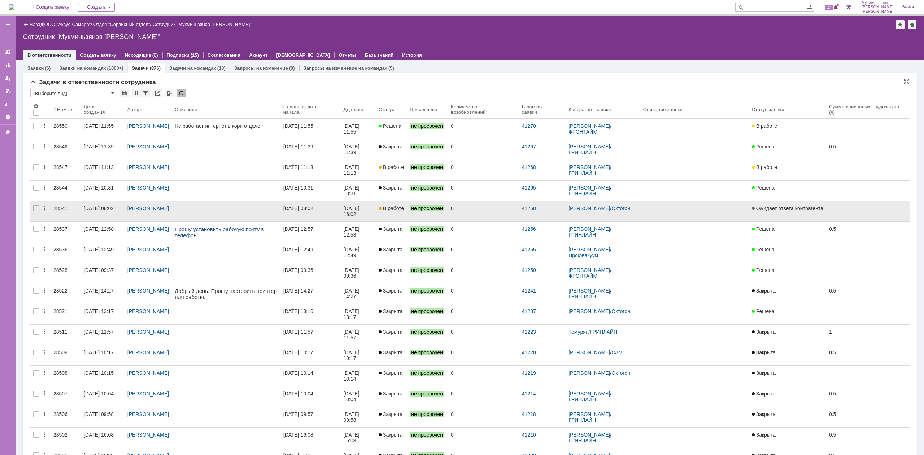
click at [357, 213] on div "[DATE] 16:02" at bounding box center [351, 211] width 17 height 12
